Goal: Check status: Check status

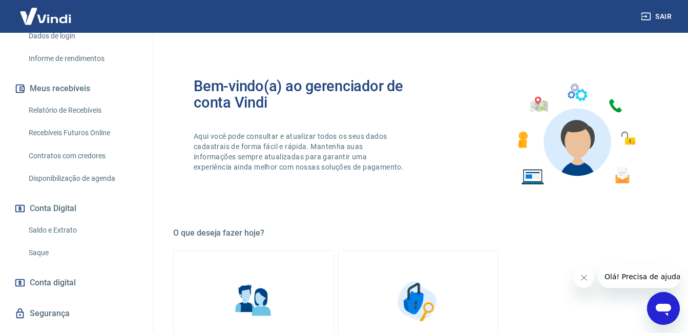
scroll to position [181, 0]
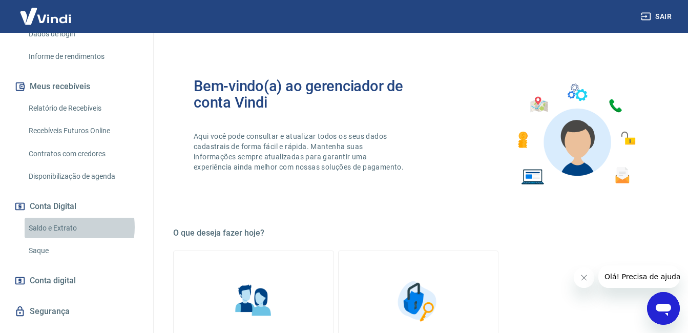
click at [56, 238] on link "Saldo e Extrato" at bounding box center [83, 228] width 116 height 21
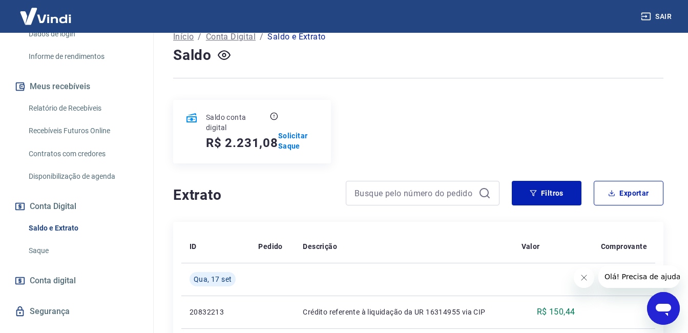
scroll to position [65, 0]
